Goal: Task Accomplishment & Management: Use online tool/utility

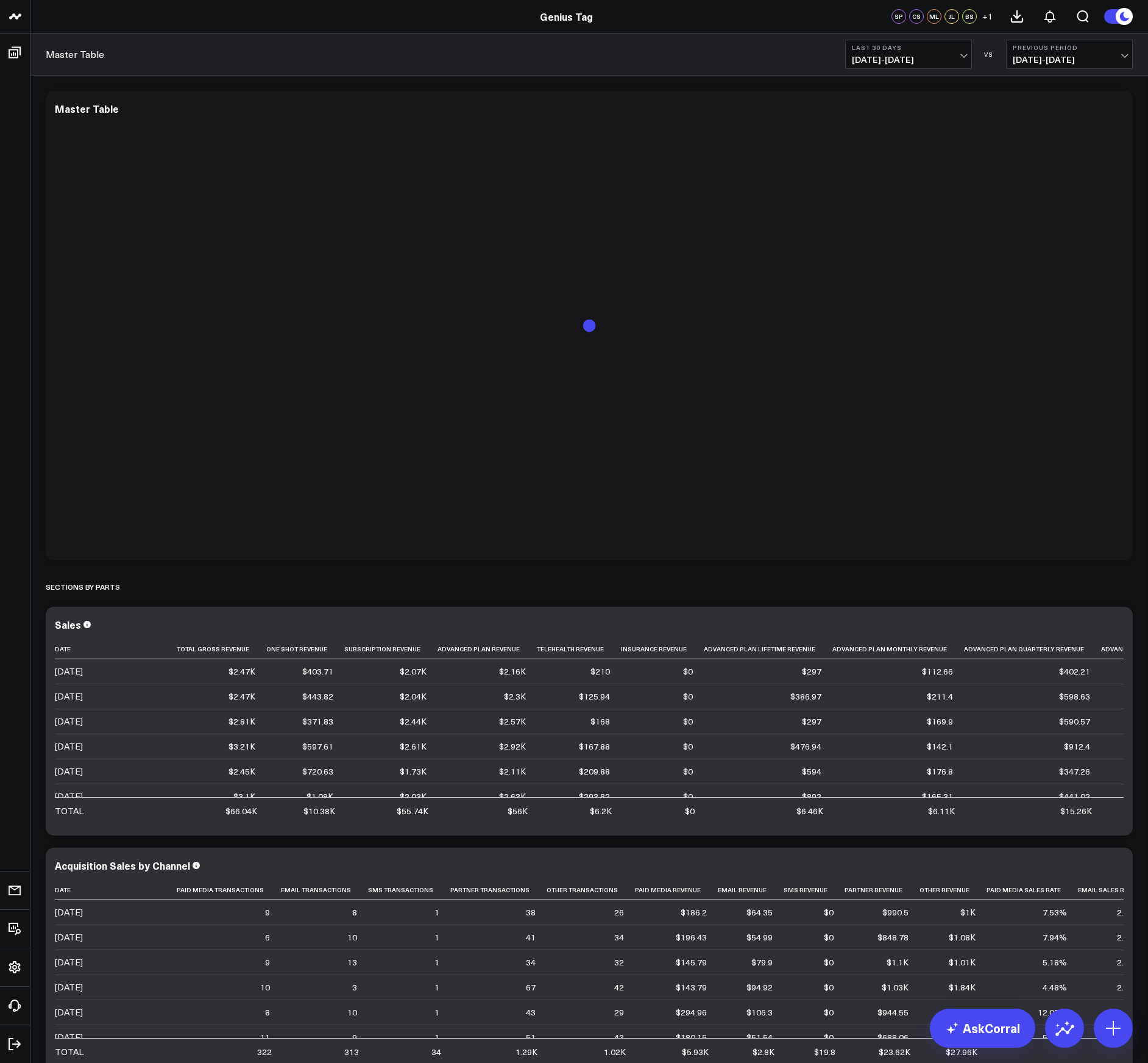
click at [933, 49] on b "Last 30 Days" at bounding box center [908, 47] width 113 height 7
click at [1120, 628] on icon at bounding box center [1116, 626] width 15 height 15
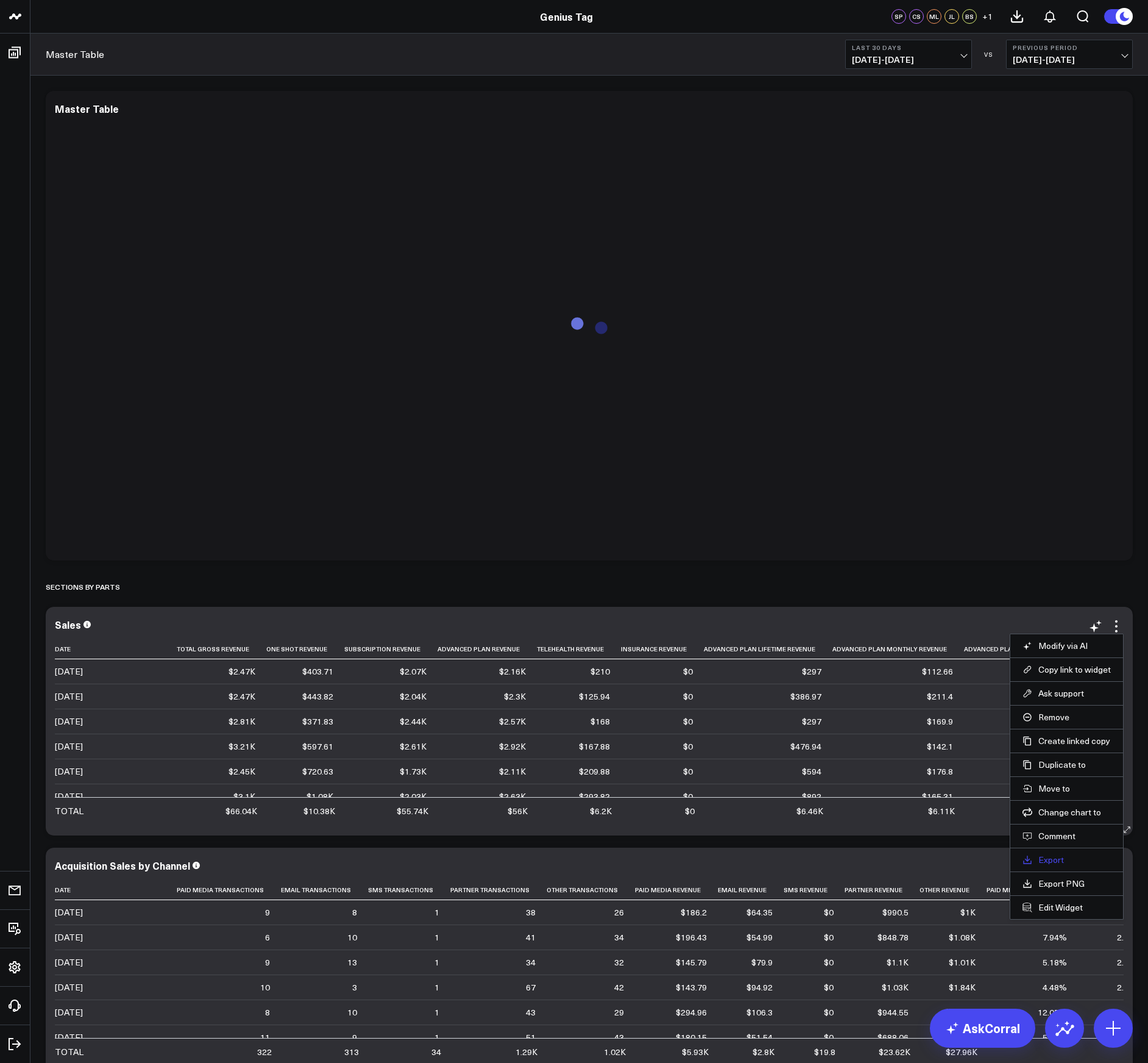
click at [1072, 861] on link "Export" at bounding box center [1067, 859] width 89 height 11
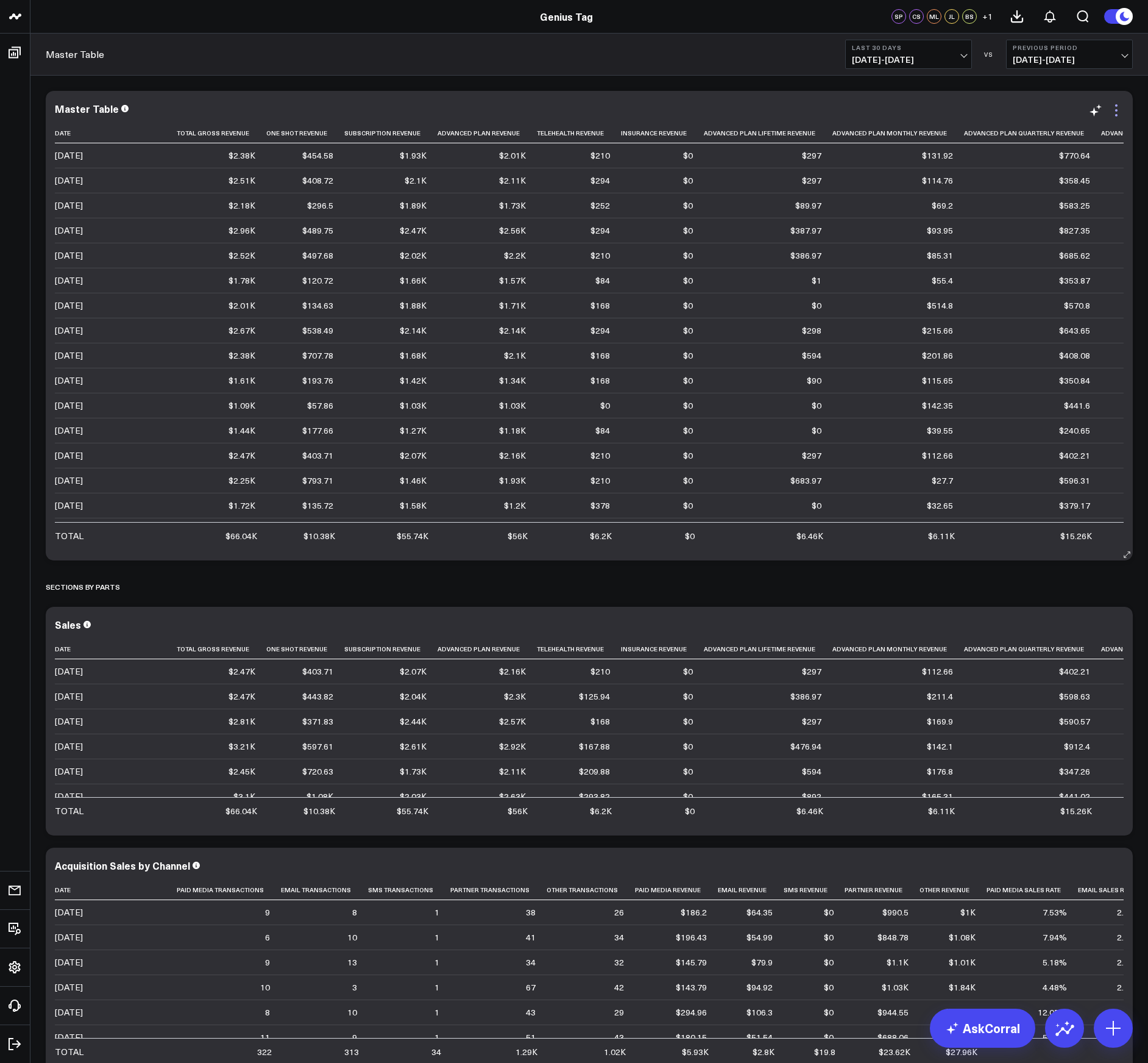
click at [1119, 114] on icon at bounding box center [1116, 110] width 15 height 15
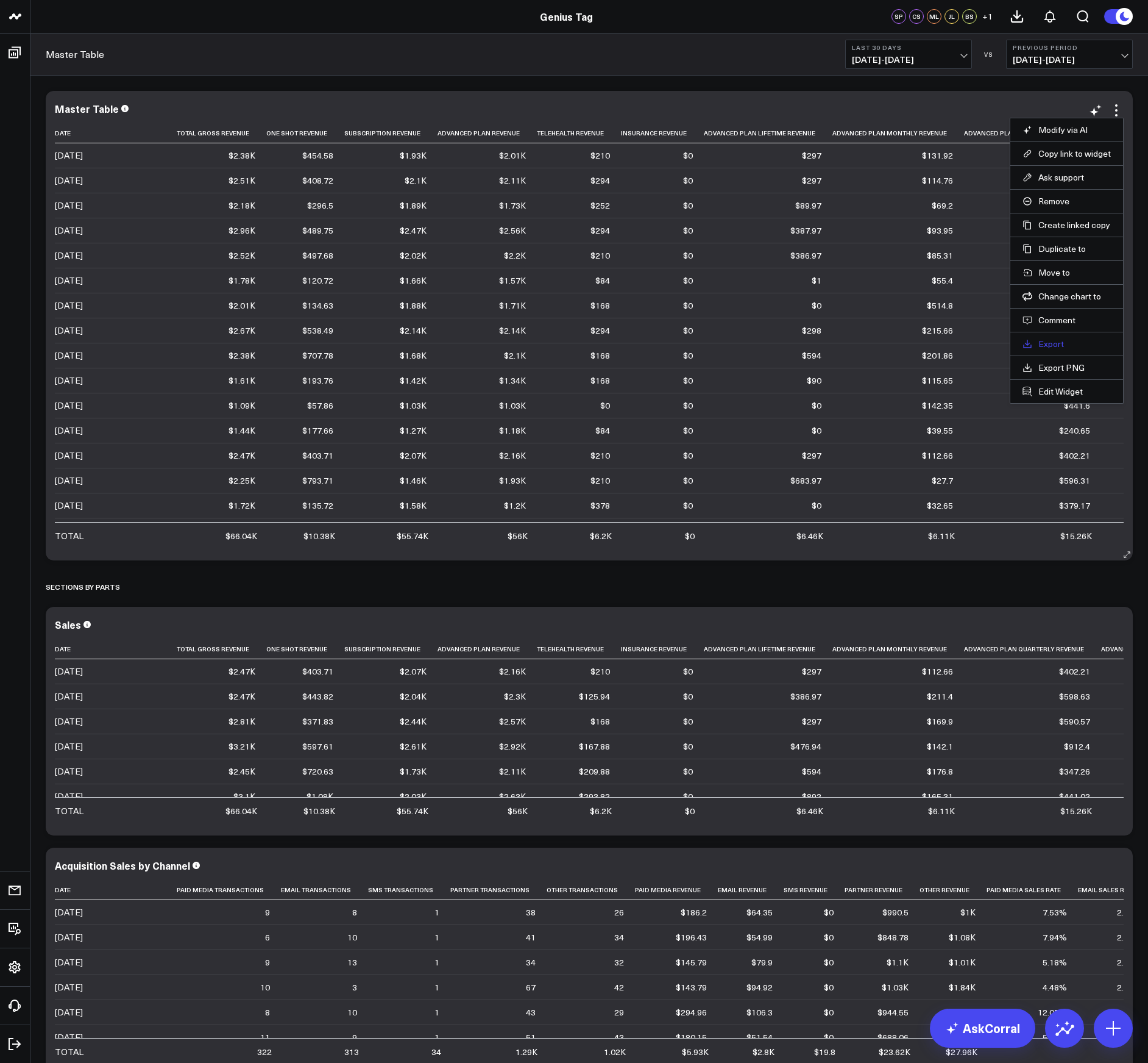
click at [1068, 344] on link "Export" at bounding box center [1067, 344] width 89 height 11
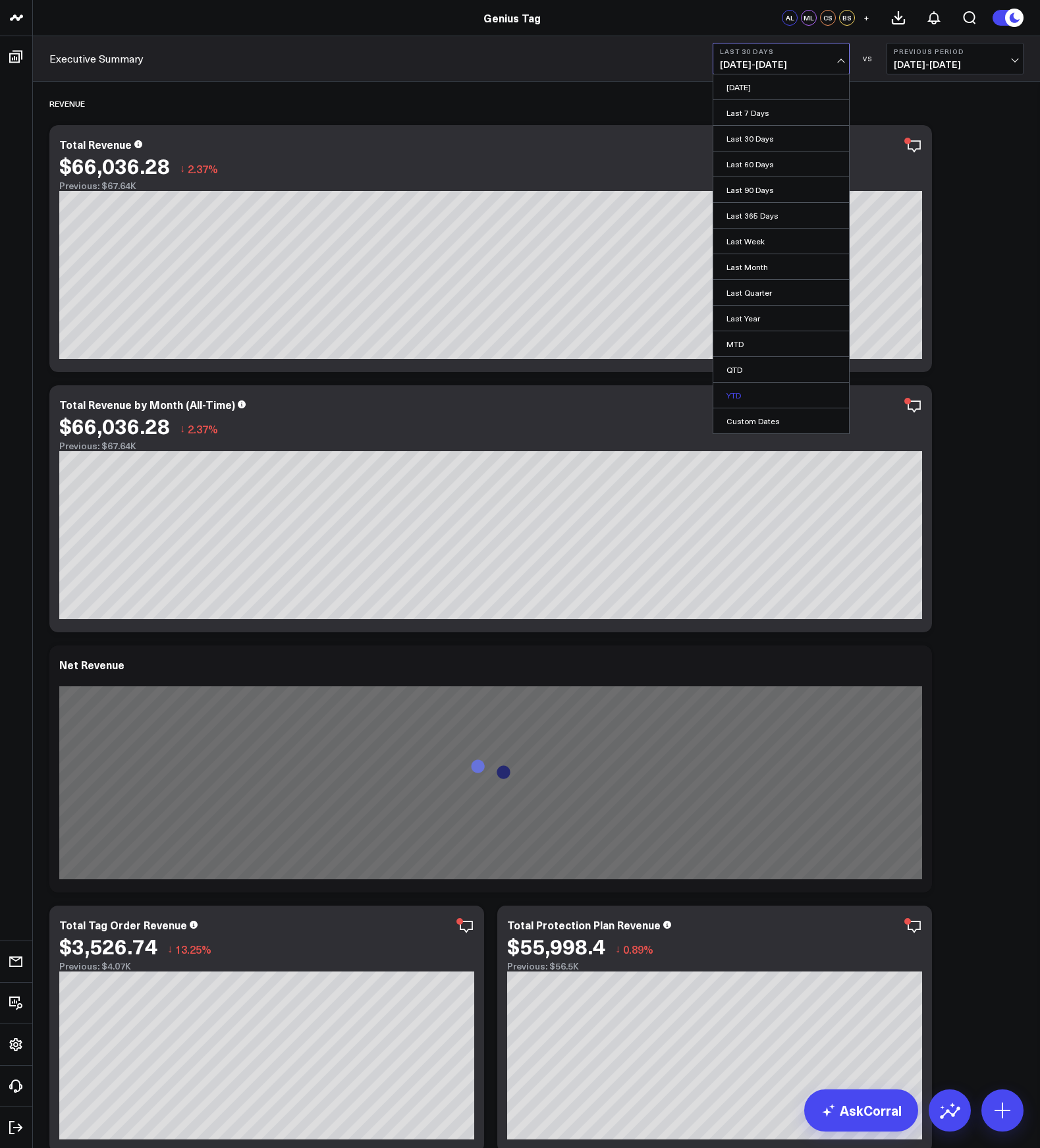
click at [750, 394] on link "YTD" at bounding box center [781, 395] width 136 height 25
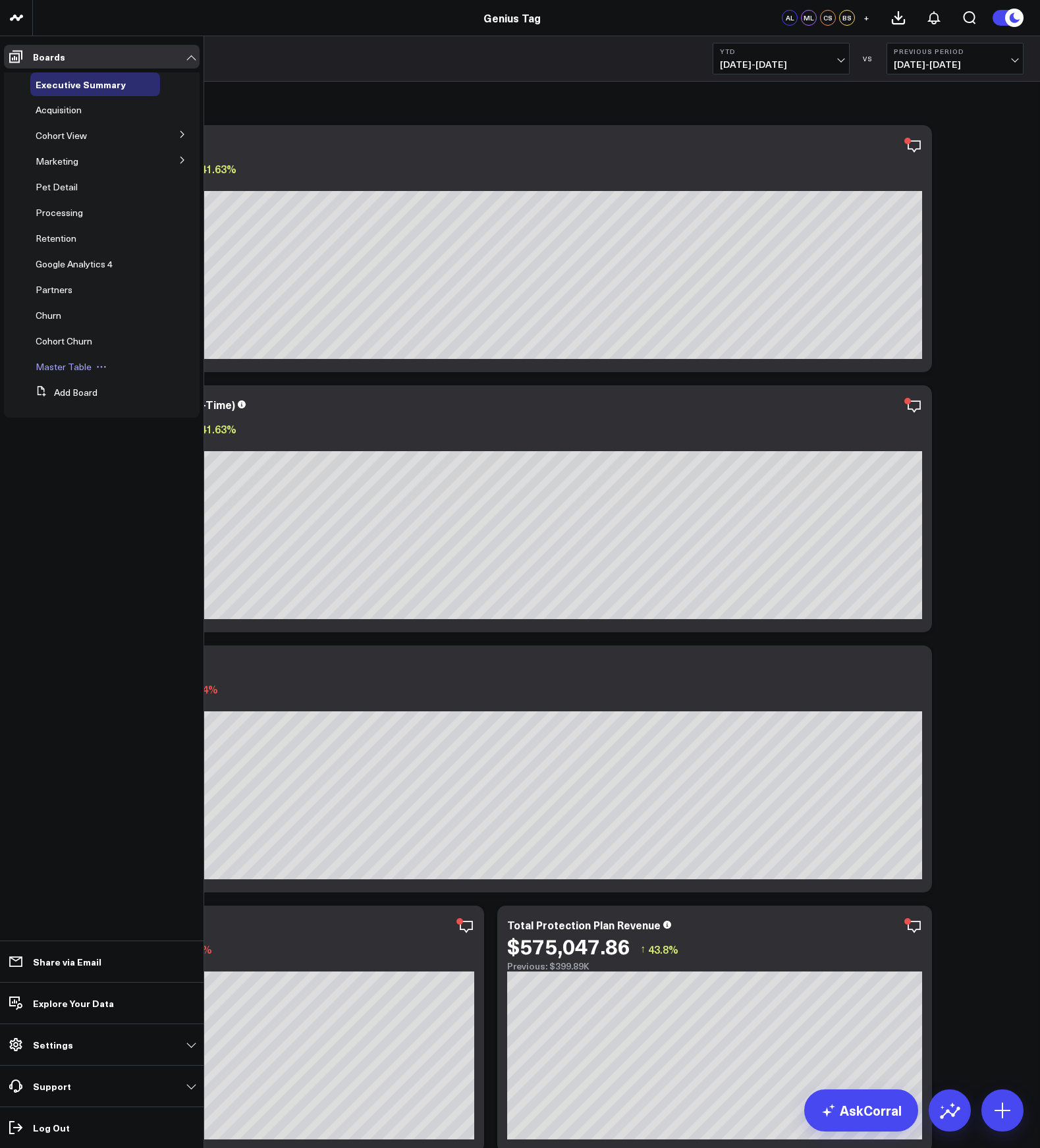
click at [80, 368] on span "Master Table" at bounding box center [64, 366] width 56 height 13
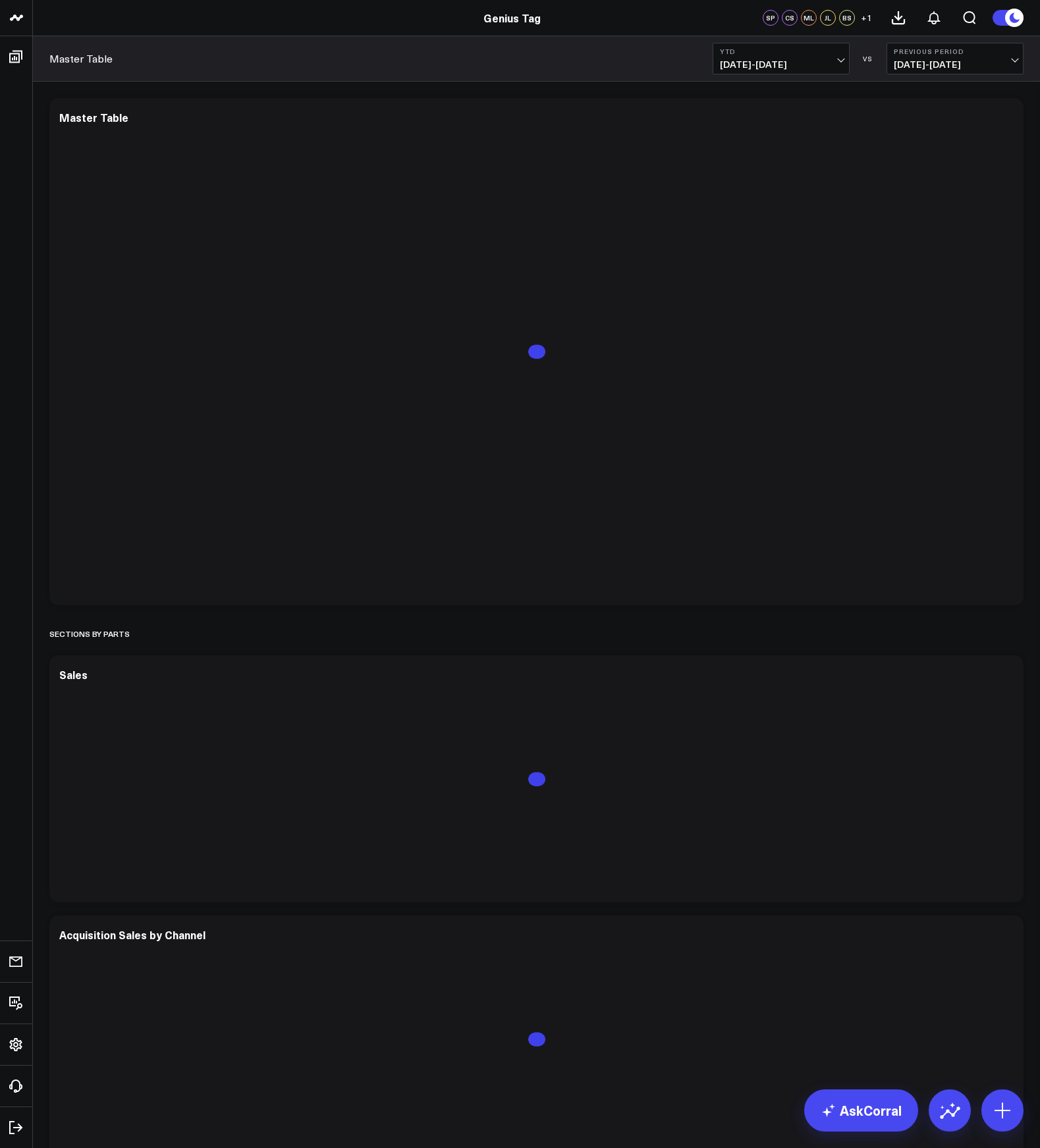
click at [954, 60] on span "[DATE] - [DATE]" at bounding box center [955, 64] width 122 height 10
click at [944, 165] on link "No Comparison" at bounding box center [955, 164] width 136 height 25
